Goal: Find specific page/section

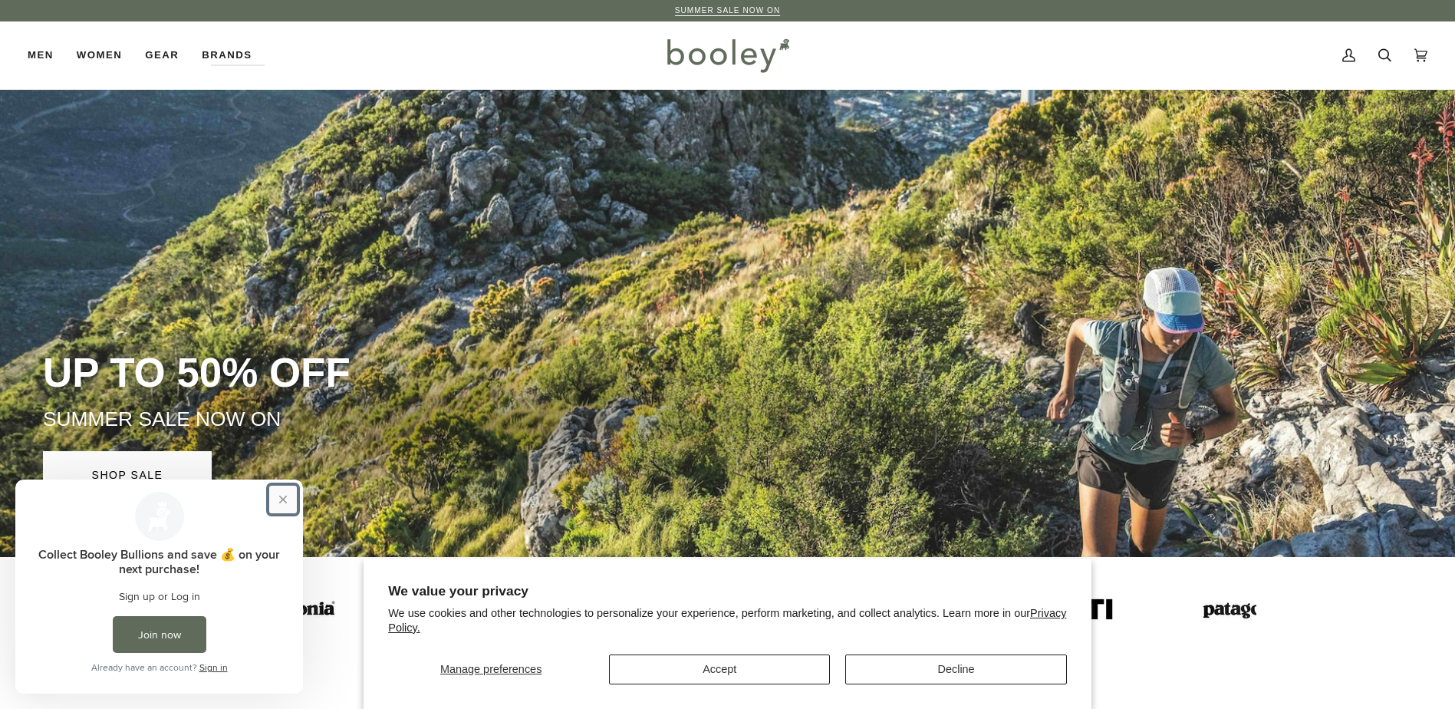
click at [288, 495] on button "Close prompt" at bounding box center [283, 499] width 28 height 28
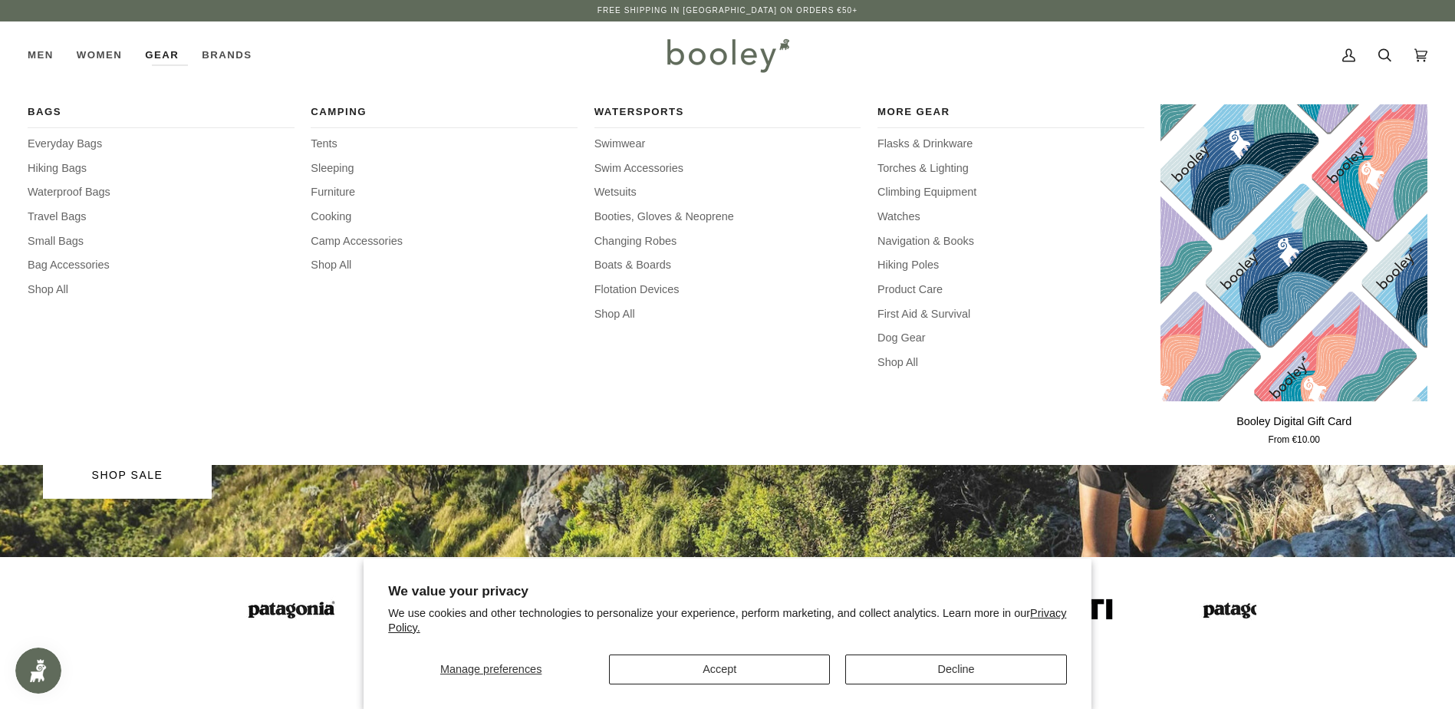
click at [159, 52] on link "Gear" at bounding box center [161, 54] width 57 height 67
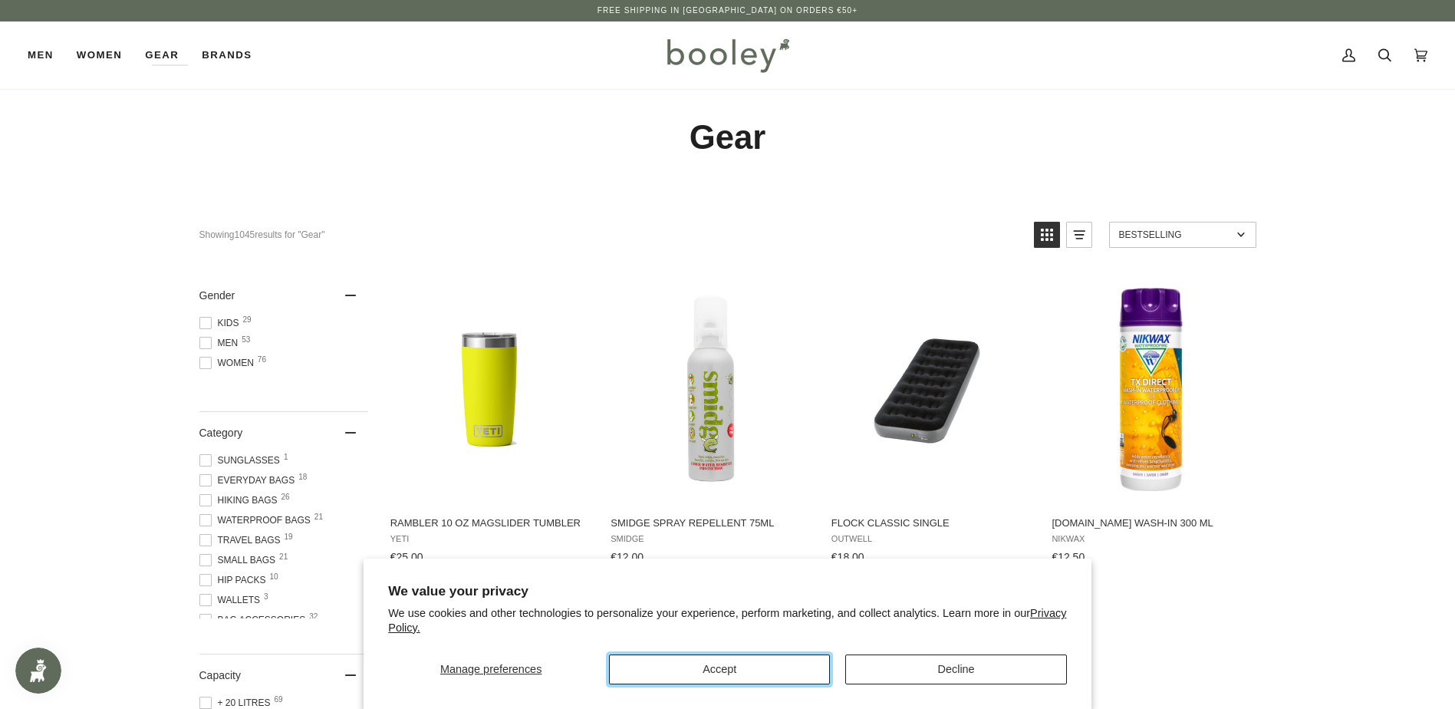
click at [798, 672] on button "Accept" at bounding box center [719, 669] width 221 height 30
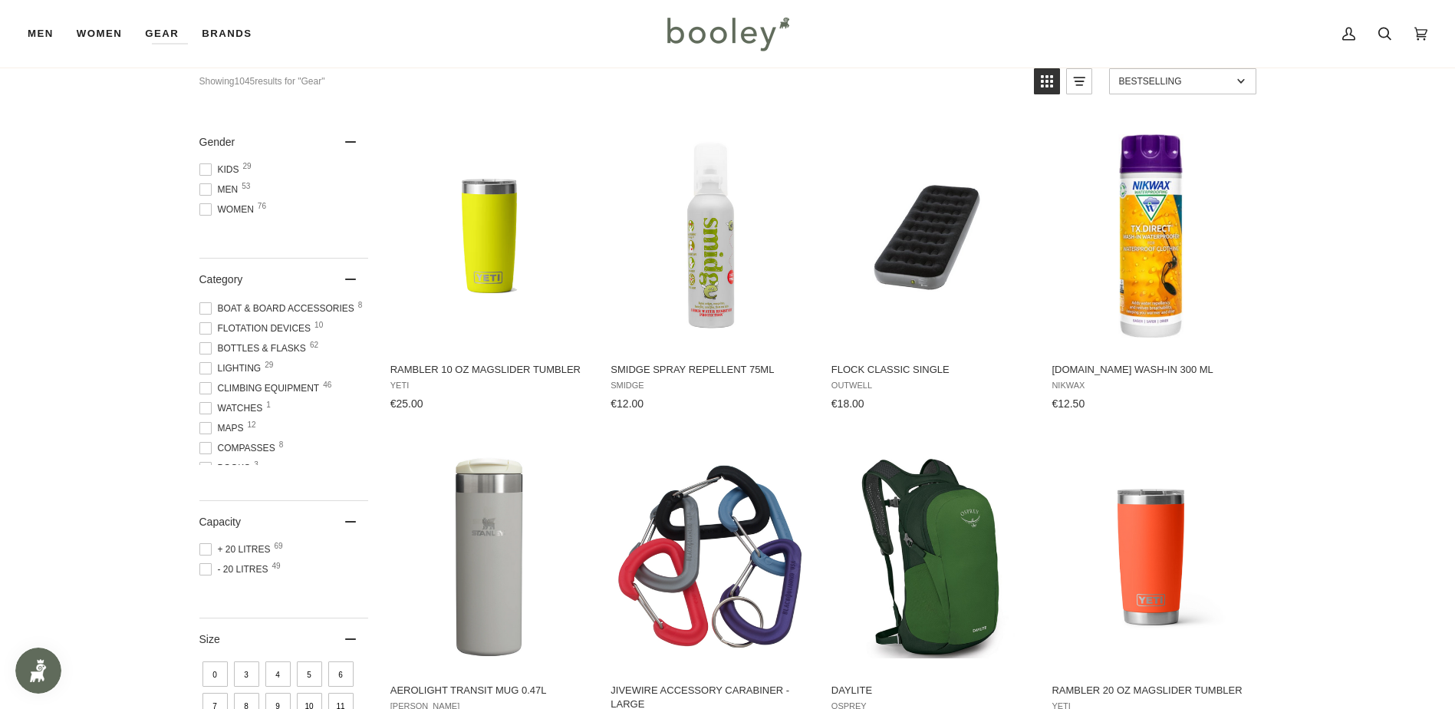
scroll to position [767, 0]
click at [242, 338] on span "Watches 1" at bounding box center [233, 331] width 68 height 14
